Goal: Task Accomplishment & Management: Manage account settings

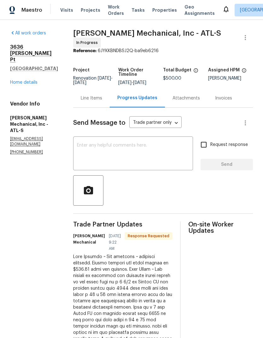
click at [36, 80] on link "Home details" at bounding box center [23, 82] width 27 height 4
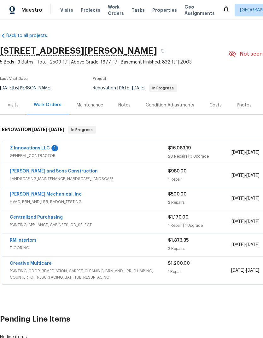
click at [45, 264] on link "Creative Multicare" at bounding box center [31, 263] width 42 height 4
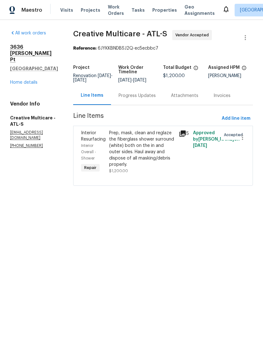
click at [186, 137] on icon at bounding box center [183, 133] width 6 height 6
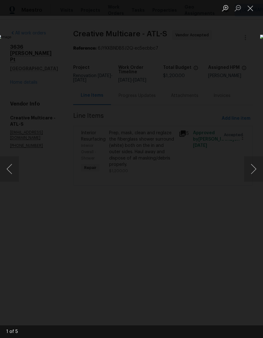
click at [251, 173] on button "Next image" at bounding box center [253, 168] width 19 height 25
click at [252, 172] on button "Next image" at bounding box center [253, 168] width 19 height 25
click at [254, 171] on button "Next image" at bounding box center [253, 168] width 19 height 25
click at [253, 170] on button "Next image" at bounding box center [253, 168] width 19 height 25
click at [252, 171] on button "Next image" at bounding box center [253, 168] width 19 height 25
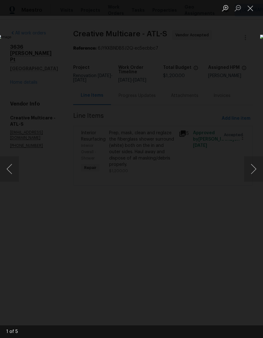
click at [252, 171] on button "Next image" at bounding box center [253, 168] width 19 height 25
click at [254, 170] on button "Next image" at bounding box center [253, 168] width 19 height 25
click at [253, 170] on button "Next image" at bounding box center [253, 168] width 19 height 25
click at [254, 170] on button "Next image" at bounding box center [253, 168] width 19 height 25
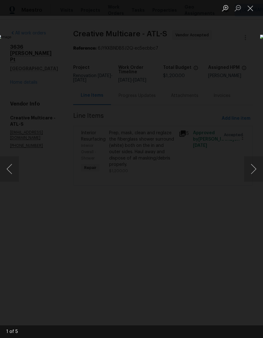
click at [254, 170] on button "Next image" at bounding box center [253, 168] width 19 height 25
click at [255, 170] on button "Next image" at bounding box center [253, 168] width 19 height 25
click at [254, 170] on button "Next image" at bounding box center [253, 168] width 19 height 25
click at [254, 171] on button "Next image" at bounding box center [253, 168] width 19 height 25
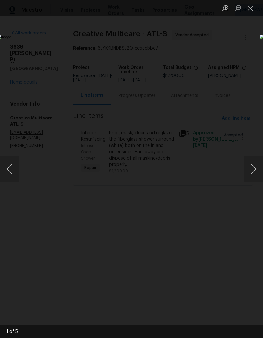
click at [254, 171] on button "Next image" at bounding box center [253, 168] width 19 height 25
click at [255, 166] on button "Next image" at bounding box center [253, 168] width 19 height 25
click at [254, 166] on button "Next image" at bounding box center [253, 168] width 19 height 25
click at [255, 165] on button "Next image" at bounding box center [253, 168] width 19 height 25
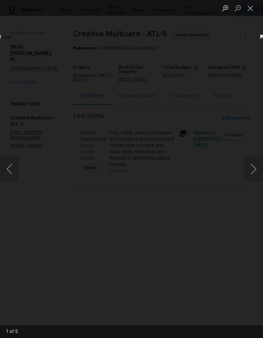
click at [254, 165] on button "Next image" at bounding box center [253, 168] width 19 height 25
click at [255, 165] on button "Next image" at bounding box center [253, 168] width 19 height 25
click at [254, 164] on button "Next image" at bounding box center [253, 168] width 19 height 25
click at [254, 165] on button "Next image" at bounding box center [253, 168] width 19 height 25
click at [249, 10] on button "Close lightbox" at bounding box center [250, 8] width 13 height 11
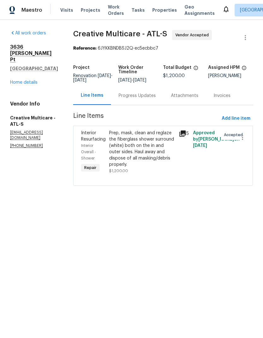
click at [153, 168] on div "Prep, mask, clean and reglaze the fiberglass shower surround (white) both on th…" at bounding box center [142, 149] width 66 height 38
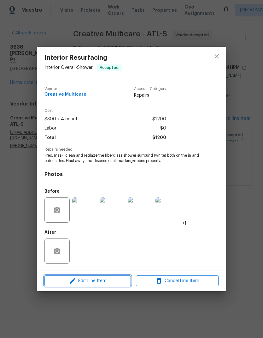
click at [116, 283] on span "Edit Line Item" at bounding box center [87, 281] width 83 height 8
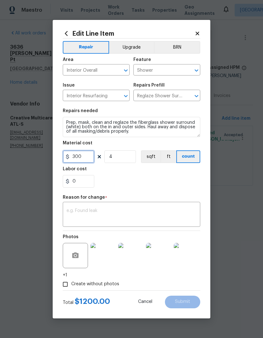
click at [86, 159] on input "300" at bounding box center [79, 156] width 32 height 13
type input "1030"
click at [132, 163] on input "4" at bounding box center [121, 156] width 32 height 13
type input "1"
click at [143, 213] on textarea at bounding box center [132, 214] width 130 height 13
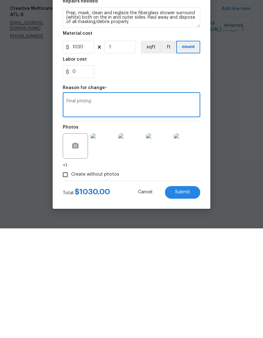
type textarea "Final pricing"
click at [190, 299] on span "Submit" at bounding box center [182, 301] width 15 height 5
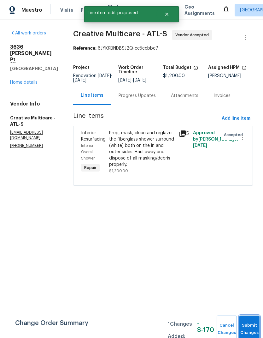
click at [249, 329] on span "Submit Changes" at bounding box center [250, 329] width 14 height 15
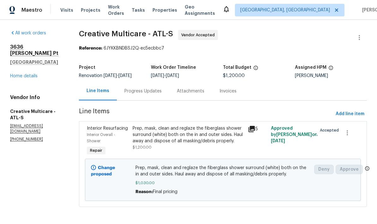
click at [40, 70] on div "3636 Perry Pt Austell, GA 30106 Home details" at bounding box center [37, 61] width 54 height 35
click at [33, 74] on link "Home details" at bounding box center [23, 76] width 27 height 4
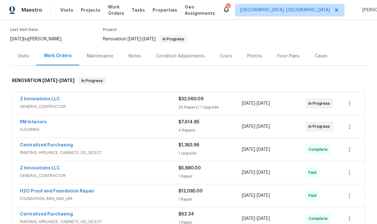
scroll to position [43, 0]
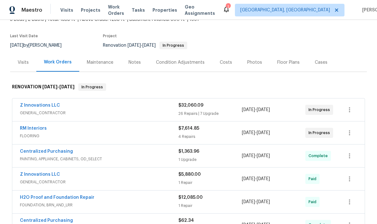
click at [31, 106] on link "Z Innovations LLC" at bounding box center [40, 105] width 40 height 4
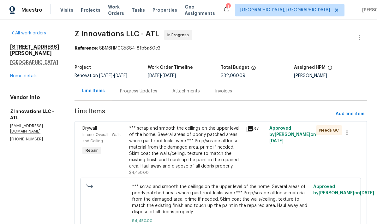
click at [143, 93] on div "Progress Updates" at bounding box center [138, 91] width 37 height 6
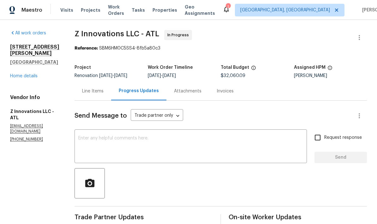
click at [95, 94] on div "Line Items" at bounding box center [92, 91] width 21 height 6
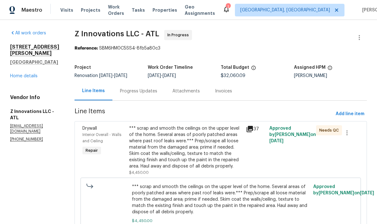
click at [34, 74] on link "Home details" at bounding box center [23, 76] width 27 height 4
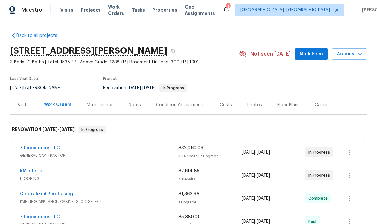
click at [136, 104] on div "Notes" at bounding box center [135, 105] width 12 height 6
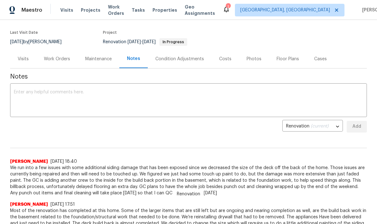
scroll to position [46, 0]
click at [161, 93] on textarea at bounding box center [188, 101] width 349 height 22
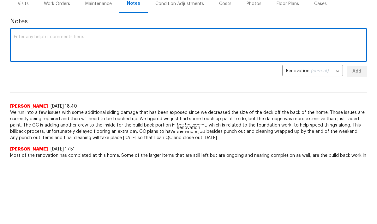
scroll to position [32, 0]
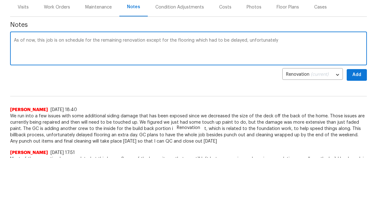
click at [231, 105] on textarea "As of now, this job is on schedule for the remaining renovation except for the …" at bounding box center [188, 116] width 349 height 22
click at [252, 105] on textarea "As of now, this job is on schedule for the remaining renovation except for the …" at bounding box center [188, 116] width 349 height 22
click at [251, 105] on textarea "As of now, this job is on schedule for the remaining renovation except for the …" at bounding box center [188, 116] width 349 height 22
type textarea "As of now, this job is on schedule for the remaining renovation except for the …"
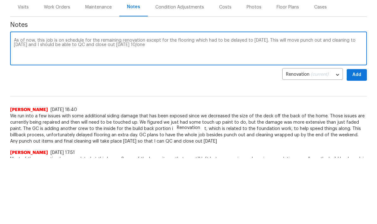
click at [361, 73] on span "Add" at bounding box center [357, 75] width 10 height 8
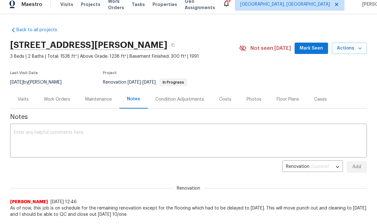
scroll to position [0, 0]
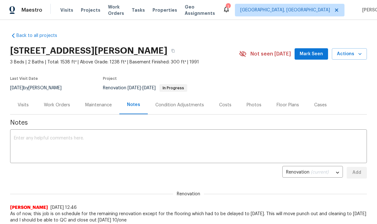
click at [318, 54] on span "Mark Seen" at bounding box center [311, 54] width 23 height 8
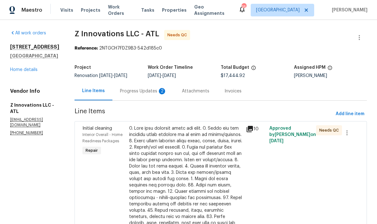
click at [214, 176] on div at bounding box center [185, 210] width 113 height 171
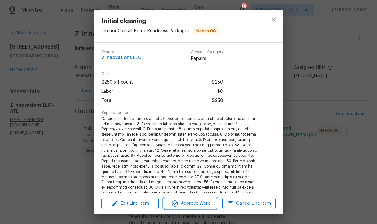
click at [205, 206] on span "Approve Work" at bounding box center [190, 204] width 50 height 8
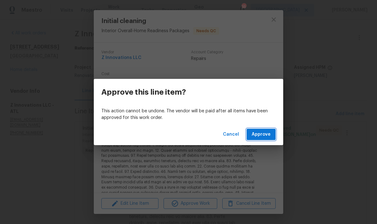
click at [265, 135] on span "Approve" at bounding box center [261, 135] width 19 height 8
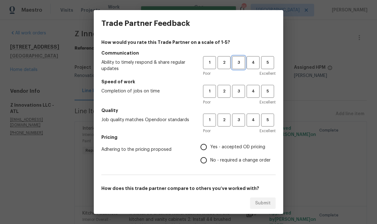
click at [242, 65] on span "3" at bounding box center [239, 62] width 12 height 7
click at [240, 122] on span "3" at bounding box center [239, 120] width 12 height 7
click at [240, 92] on span "3" at bounding box center [239, 91] width 12 height 7
click at [205, 161] on input "No - required a change order" at bounding box center [203, 160] width 13 height 13
radio input "true"
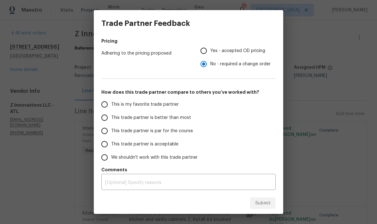
scroll to position [96, 0]
click at [109, 129] on input "This trade partner is par for the course" at bounding box center [104, 130] width 13 height 13
click at [262, 202] on span "Submit" at bounding box center [262, 204] width 15 height 8
radio input "true"
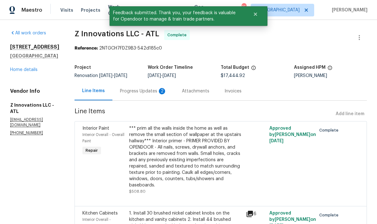
click at [145, 90] on div "Progress Updates 2" at bounding box center [143, 91] width 47 height 6
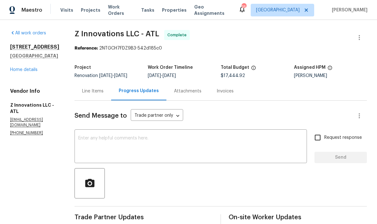
click at [38, 73] on div "1005 Winter Side Ln Atlanta, GA 30349 Home details" at bounding box center [34, 58] width 49 height 29
click at [36, 72] on link "Home details" at bounding box center [23, 70] width 27 height 4
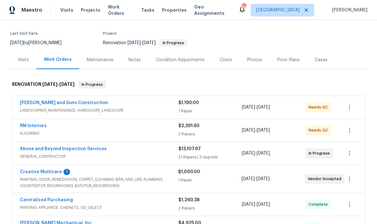
scroll to position [45, 0]
click at [55, 170] on link "Creative Multicare" at bounding box center [41, 172] width 42 height 4
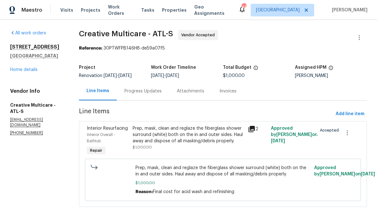
click at [162, 94] on div "Progress Updates" at bounding box center [142, 91] width 37 height 6
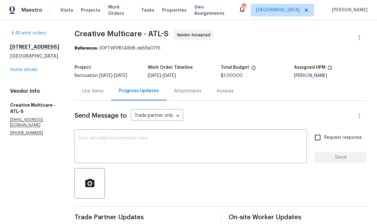
click at [35, 71] on link "Home details" at bounding box center [23, 70] width 27 height 4
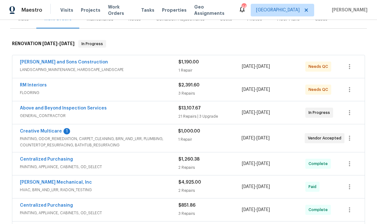
scroll to position [86, 0]
click at [54, 133] on link "Creative Multicare" at bounding box center [41, 131] width 42 height 4
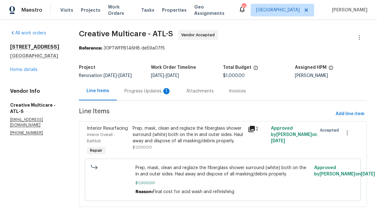
click at [165, 94] on div "Progress Updates 1" at bounding box center [147, 91] width 47 height 6
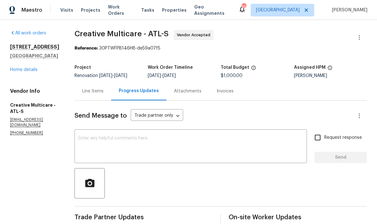
click at [37, 71] on link "Home details" at bounding box center [23, 70] width 27 height 4
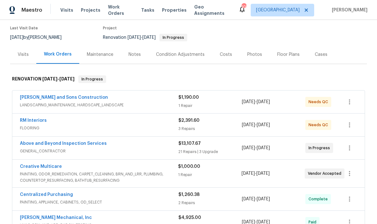
scroll to position [50, 0]
click at [78, 96] on link "Reyes and Sons Construction" at bounding box center [64, 98] width 88 height 4
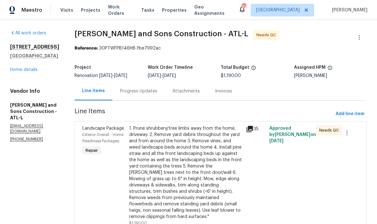
click at [213, 152] on div "1. Prune shrubbery/tree limbs away from the home, driveway. 2. Remove yard debr…" at bounding box center [185, 172] width 113 height 95
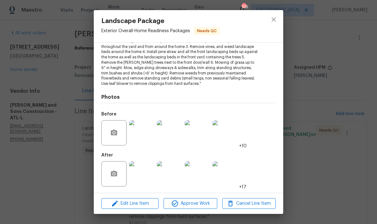
scroll to position [77, 0]
click at [144, 176] on img at bounding box center [141, 174] width 25 height 25
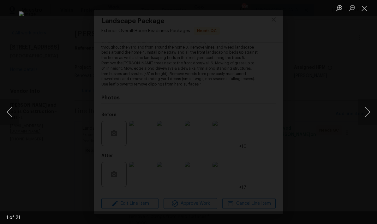
click at [365, 110] on button "Next image" at bounding box center [367, 111] width 19 height 25
click at [365, 111] on button "Next image" at bounding box center [367, 111] width 19 height 25
click at [364, 112] on button "Next image" at bounding box center [367, 111] width 19 height 25
click at [364, 113] on button "Next image" at bounding box center [367, 111] width 19 height 25
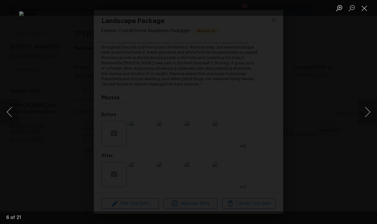
click at [364, 112] on button "Next image" at bounding box center [367, 111] width 19 height 25
click at [364, 113] on button "Next image" at bounding box center [367, 111] width 19 height 25
click at [364, 114] on button "Next image" at bounding box center [367, 111] width 19 height 25
click at [364, 113] on button "Next image" at bounding box center [367, 111] width 19 height 25
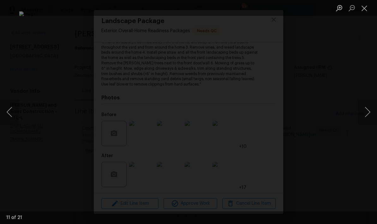
click at [364, 113] on button "Next image" at bounding box center [367, 111] width 19 height 25
click at [363, 113] on button "Next image" at bounding box center [367, 111] width 19 height 25
click at [362, 114] on button "Next image" at bounding box center [367, 111] width 19 height 25
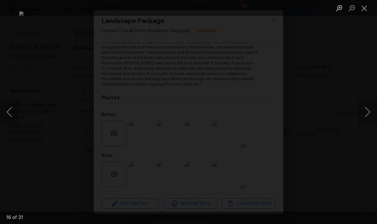
click at [362, 113] on button "Next image" at bounding box center [367, 111] width 19 height 25
click at [364, 11] on button "Close lightbox" at bounding box center [364, 8] width 13 height 11
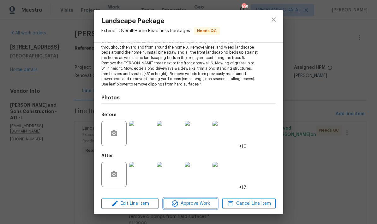
click at [209, 204] on span "Approve Work" at bounding box center [190, 204] width 50 height 8
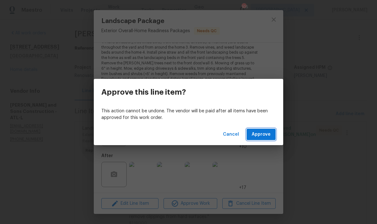
click at [264, 135] on span "Approve" at bounding box center [261, 135] width 19 height 8
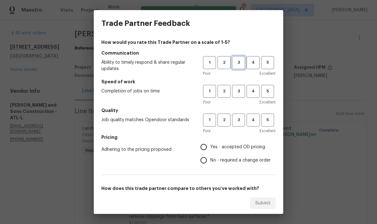
click at [239, 61] on span "3" at bounding box center [239, 62] width 12 height 7
click at [241, 92] on span "3" at bounding box center [239, 91] width 12 height 7
click at [240, 114] on button "3" at bounding box center [238, 120] width 13 height 13
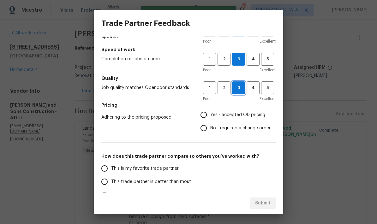
scroll to position [61, 0]
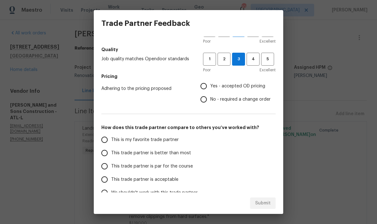
click at [208, 86] on input "Yes - accepted OD pricing" at bounding box center [203, 86] width 13 height 13
radio input "true"
click at [106, 167] on input "This trade partner is par for the course" at bounding box center [104, 166] width 13 height 13
click at [263, 202] on span "Submit" at bounding box center [262, 204] width 15 height 8
radio input "true"
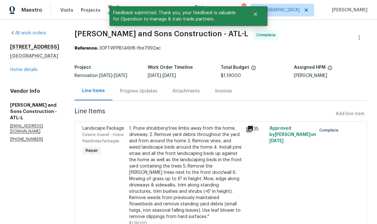
click at [33, 72] on link "Home details" at bounding box center [23, 70] width 27 height 4
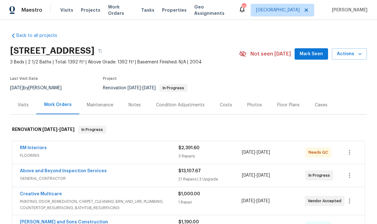
click at [42, 149] on link "RM Interiors" at bounding box center [33, 148] width 27 height 4
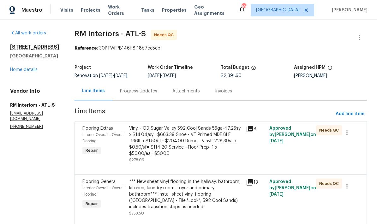
click at [211, 140] on div "Vinyl - OD Sugar Valley 592 Cool Sands 55ga-47.25sy x $14.04/sy= $663.39 Shoe -…" at bounding box center [185, 141] width 113 height 32
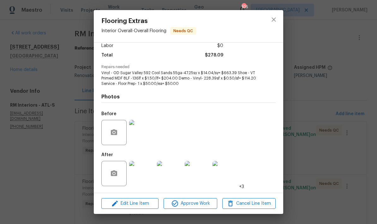
scroll to position [47, 0]
click at [144, 177] on img at bounding box center [141, 173] width 25 height 25
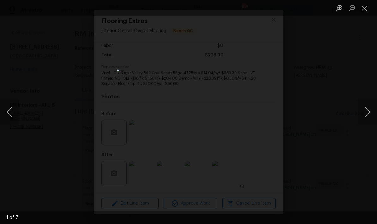
click at [367, 111] on button "Next image" at bounding box center [367, 111] width 19 height 25
click at [366, 112] on button "Next image" at bounding box center [367, 111] width 19 height 25
click at [366, 111] on button "Next image" at bounding box center [367, 111] width 19 height 25
click at [366, 112] on button "Next image" at bounding box center [367, 111] width 19 height 25
click at [365, 111] on button "Next image" at bounding box center [367, 111] width 19 height 25
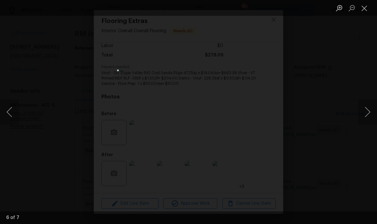
click at [365, 113] on button "Next image" at bounding box center [367, 111] width 19 height 25
click at [365, 112] on button "Next image" at bounding box center [367, 111] width 19 height 25
click at [365, 114] on button "Next image" at bounding box center [367, 111] width 19 height 25
click at [365, 9] on button "Close lightbox" at bounding box center [364, 8] width 13 height 11
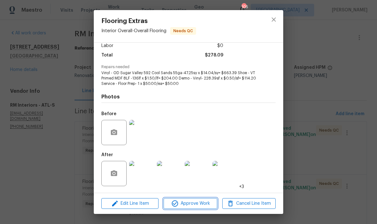
click at [205, 203] on span "Approve Work" at bounding box center [190, 204] width 50 height 8
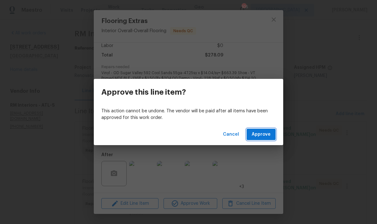
click at [263, 131] on span "Approve" at bounding box center [261, 135] width 19 height 8
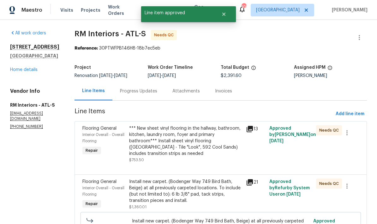
click at [212, 139] on div "*** New sheet vinyl flooring in the hallway, bathroom, kitchen, laundry room, f…" at bounding box center [185, 141] width 113 height 32
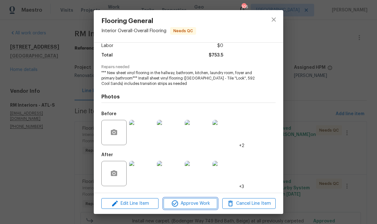
click at [206, 205] on span "Approve Work" at bounding box center [190, 204] width 50 height 8
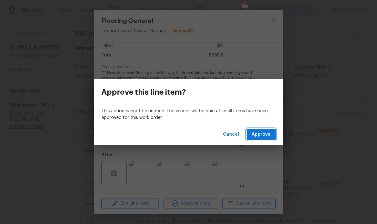
click at [262, 135] on span "Approve" at bounding box center [261, 135] width 19 height 8
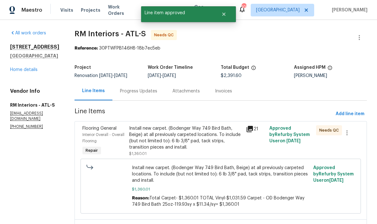
click at [215, 135] on div "Install new carpet. (Bodenger Way 749 Bird Bath, Beige) at all previously carpe…" at bounding box center [185, 137] width 113 height 25
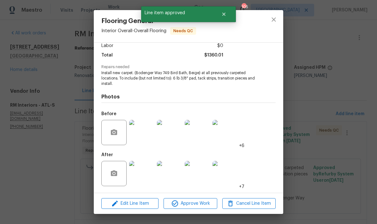
click at [145, 177] on img at bounding box center [141, 173] width 25 height 25
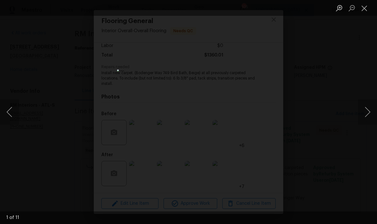
click at [367, 110] on button "Next image" at bounding box center [367, 111] width 19 height 25
click at [366, 108] on button "Next image" at bounding box center [367, 111] width 19 height 25
click at [367, 108] on button "Next image" at bounding box center [367, 111] width 19 height 25
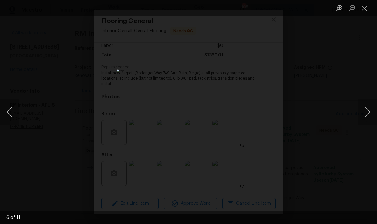
click at [366, 108] on button "Next image" at bounding box center [367, 111] width 19 height 25
click at [366, 109] on button "Next image" at bounding box center [367, 111] width 19 height 25
click at [365, 9] on button "Close lightbox" at bounding box center [364, 8] width 13 height 11
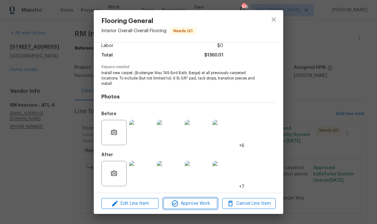
click at [208, 206] on span "Approve Work" at bounding box center [190, 204] width 50 height 8
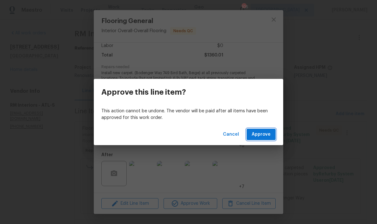
click at [264, 136] on span "Approve" at bounding box center [261, 135] width 19 height 8
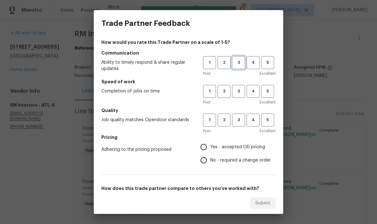
click at [236, 63] on span "3" at bounding box center [239, 62] width 12 height 7
click at [240, 88] on span "3" at bounding box center [239, 91] width 12 height 7
click at [238, 120] on span "3" at bounding box center [239, 120] width 12 height 7
click at [206, 163] on input "No - required a change order" at bounding box center [203, 160] width 13 height 13
radio input "true"
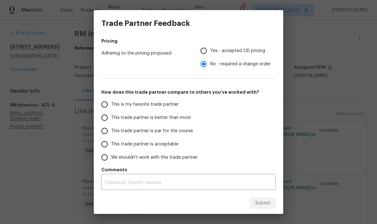
scroll to position [96, 0]
click at [109, 134] on input "This trade partner is par for the course" at bounding box center [104, 130] width 13 height 13
click at [267, 203] on span "Submit" at bounding box center [262, 204] width 15 height 8
radio input "true"
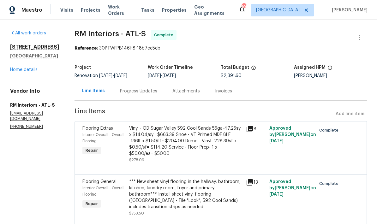
radio input "false"
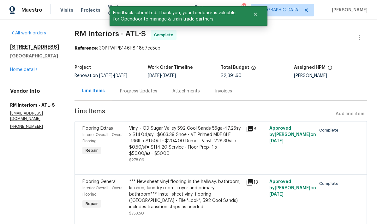
click at [37, 72] on link "Home details" at bounding box center [23, 70] width 27 height 4
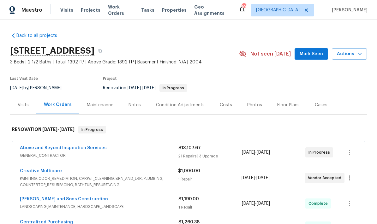
click at [135, 105] on div "Notes" at bounding box center [135, 105] width 12 height 6
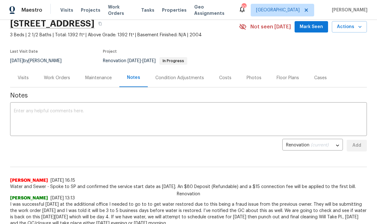
scroll to position [27, 0]
click at [65, 80] on div "Work Orders" at bounding box center [57, 78] width 26 height 6
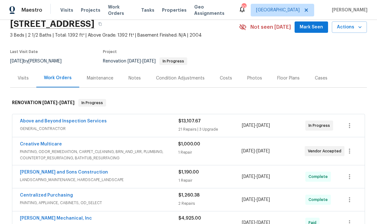
click at [54, 146] on link "Creative Multicare" at bounding box center [41, 144] width 42 height 4
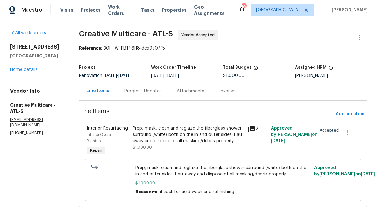
click at [160, 99] on div "Progress Updates" at bounding box center [143, 91] width 52 height 19
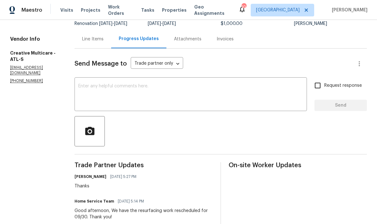
scroll to position [52, 0]
click at [159, 92] on textarea at bounding box center [190, 95] width 225 height 22
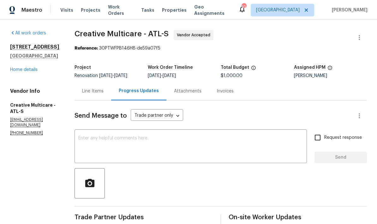
scroll to position [0, 0]
click at [37, 68] on link "Home details" at bounding box center [23, 70] width 27 height 4
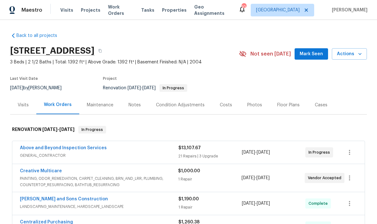
click at [136, 102] on div "Notes" at bounding box center [135, 105] width 12 height 6
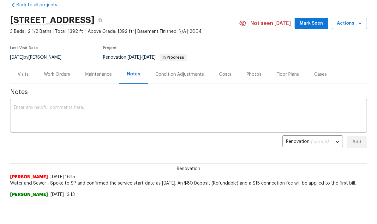
scroll to position [6, 0]
click at [27, 75] on div "Visits" at bounding box center [23, 74] width 11 height 6
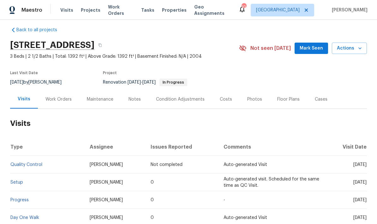
click at [64, 96] on div "Work Orders" at bounding box center [58, 99] width 26 height 6
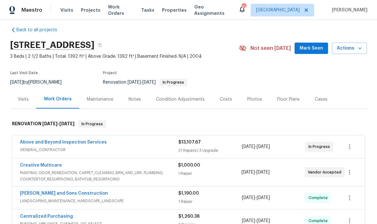
click at [56, 163] on link "Creative Multicare" at bounding box center [41, 165] width 42 height 4
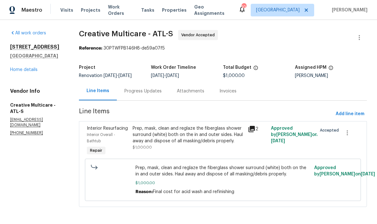
click at [162, 94] on div "Progress Updates" at bounding box center [142, 91] width 37 height 6
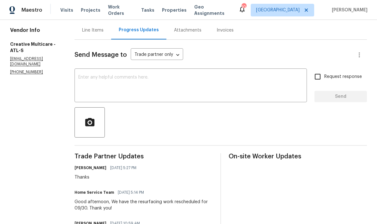
scroll to position [63, 0]
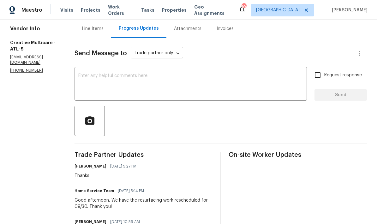
click at [159, 81] on textarea at bounding box center [190, 85] width 225 height 22
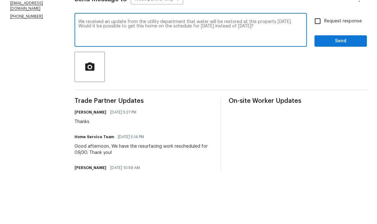
type textarea "We received an update from the utility department that water will be restored a…"
click at [320, 69] on input "Request response" at bounding box center [317, 75] width 13 height 13
checkbox input "true"
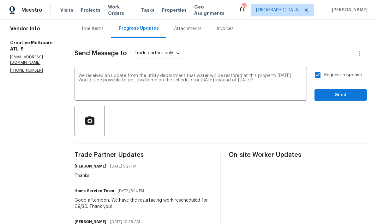
click at [345, 91] on span "Send" at bounding box center [341, 95] width 42 height 8
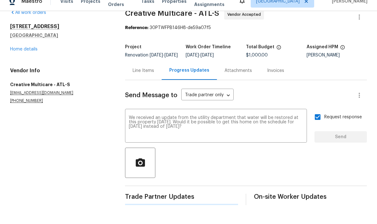
scroll to position [0, 0]
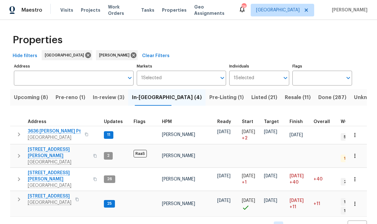
click at [356, 201] on icon "button" at bounding box center [355, 204] width 6 height 6
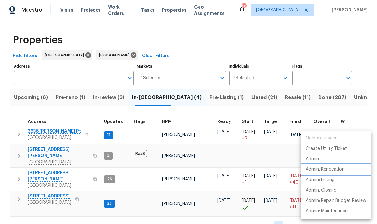
click at [330, 169] on p "Admin: Renovation" at bounding box center [325, 169] width 39 height 7
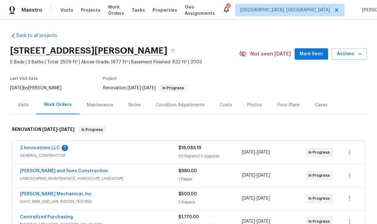
click at [53, 146] on link "Z Innovations LLC" at bounding box center [40, 148] width 40 height 4
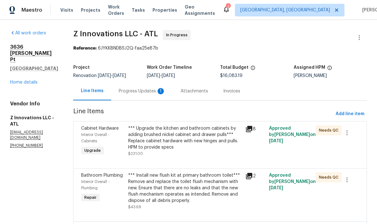
click at [149, 94] on div "Progress Updates 1" at bounding box center [142, 91] width 47 height 6
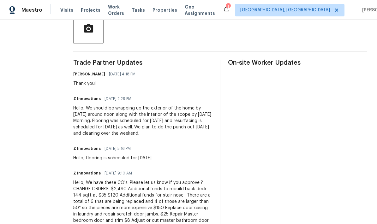
scroll to position [155, 0]
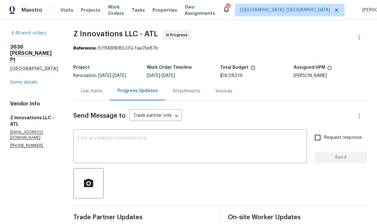
scroll to position [0, 0]
click at [32, 80] on link "Home details" at bounding box center [23, 82] width 27 height 4
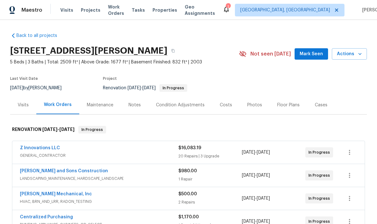
click at [136, 107] on div "Notes" at bounding box center [135, 105] width 12 height 6
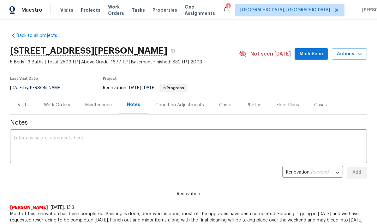
click at [133, 140] on textarea at bounding box center [188, 147] width 349 height 22
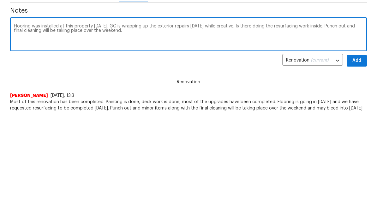
click at [237, 136] on textarea "Flooring was installed at this property yesterday. GC is wrapping up the exteri…" at bounding box center [188, 147] width 349 height 22
type textarea "Flooring was installed at this property [DATE]. GC is wrapping up the exterior …"
click at [360, 169] on span "Add" at bounding box center [357, 173] width 10 height 8
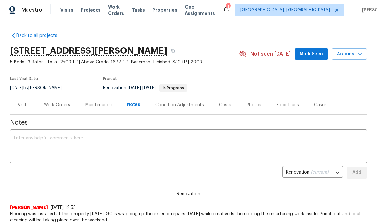
click at [315, 54] on span "Mark Seen" at bounding box center [311, 54] width 23 height 8
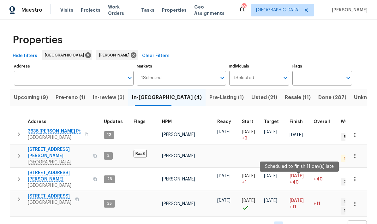
scroll to position [5, 0]
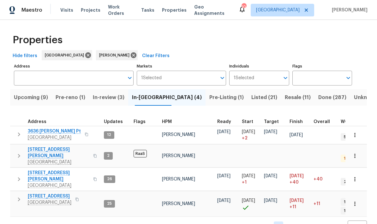
click at [85, 95] on span "Pre-reno (1)" at bounding box center [71, 97] width 30 height 9
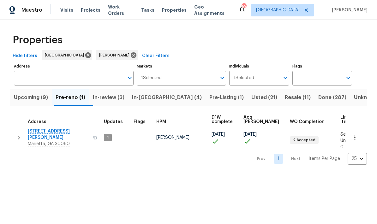
click at [47, 99] on span "Upcoming (9)" at bounding box center [31, 97] width 34 height 9
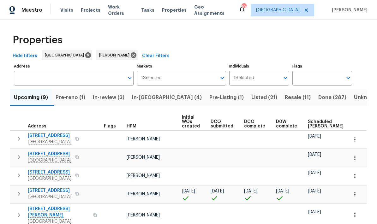
click at [315, 124] on span "Scheduled COE" at bounding box center [326, 124] width 36 height 9
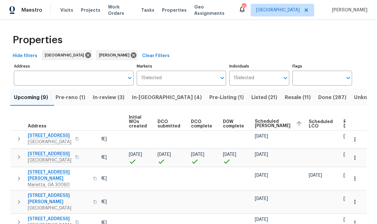
scroll to position [0, 53]
click at [160, 100] on span "In-reno (4)" at bounding box center [167, 97] width 70 height 9
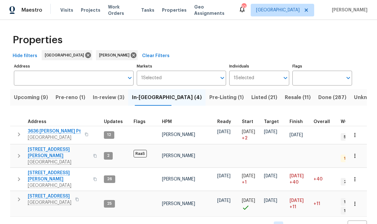
scroll to position [5, 0]
